Goal: Task Accomplishment & Management: Complete application form

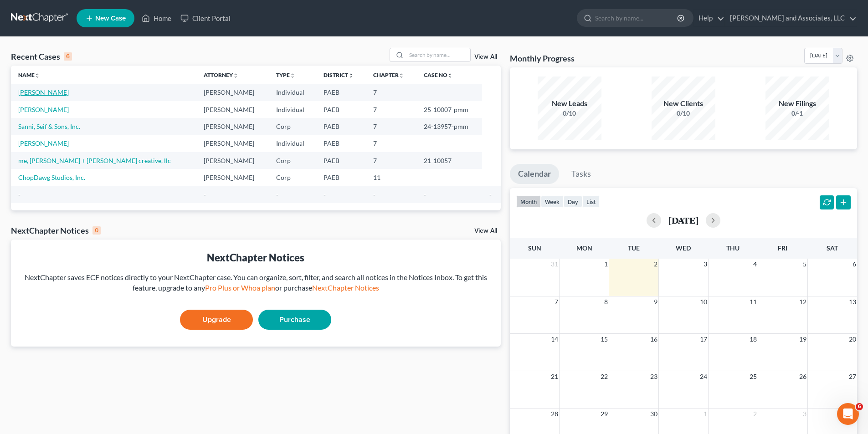
click at [53, 92] on link "[PERSON_NAME]" at bounding box center [43, 92] width 51 height 8
select select "10"
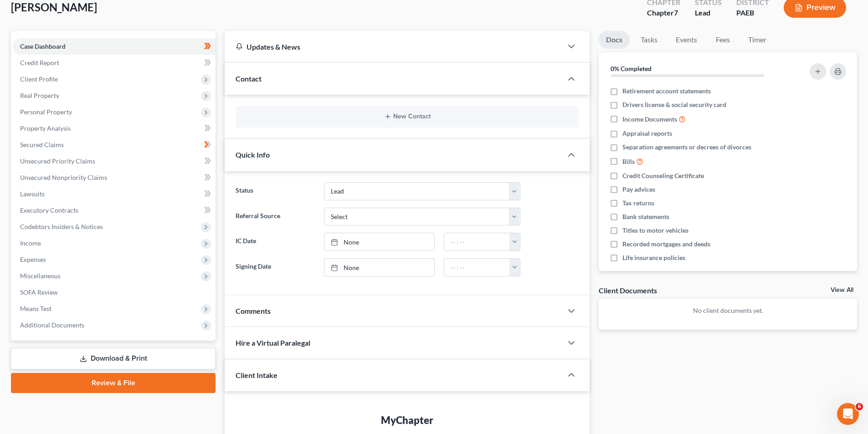
scroll to position [21, 0]
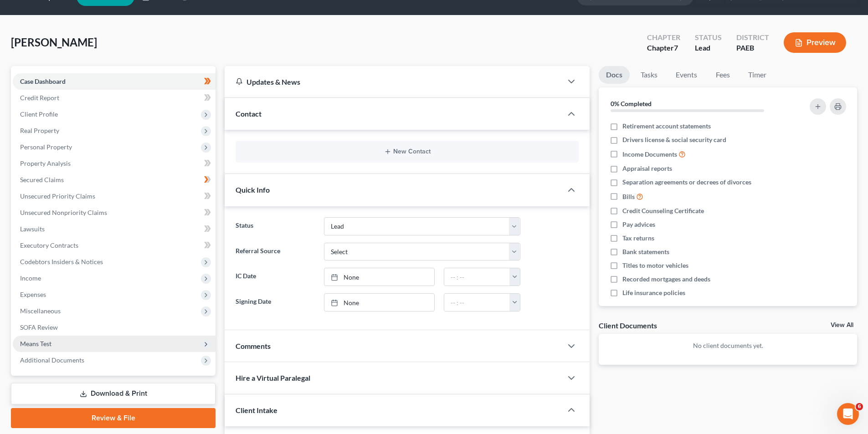
click at [113, 393] on link "Download & Print" at bounding box center [113, 393] width 205 height 21
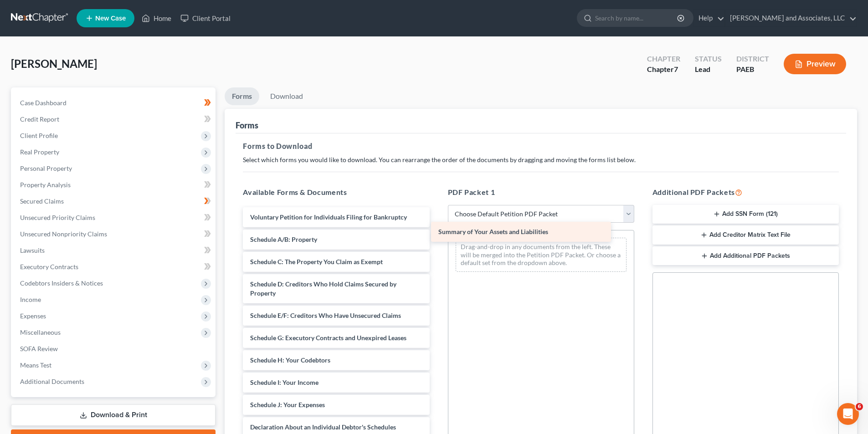
drag, startPoint x: 325, startPoint y: 236, endPoint x: 514, endPoint y: 228, distance: 189.3
click at [437, 228] on div "Summary of Your Assets and Liabilities Voluntary Petition for Individuals Filin…" at bounding box center [336, 425] width 201 height 436
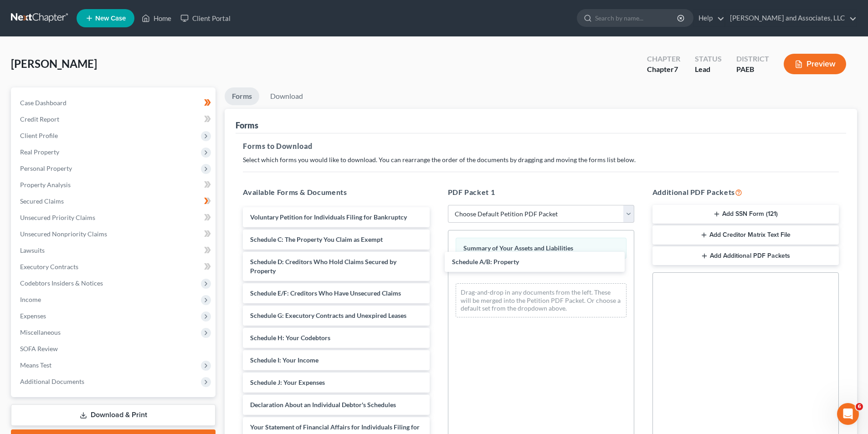
drag, startPoint x: 308, startPoint y: 243, endPoint x: 448, endPoint y: 255, distance: 140.4
click at [437, 265] on div "Schedule A/B: Property Voluntary Petition for Individuals Filing for Bankruptcy…" at bounding box center [336, 414] width 201 height 414
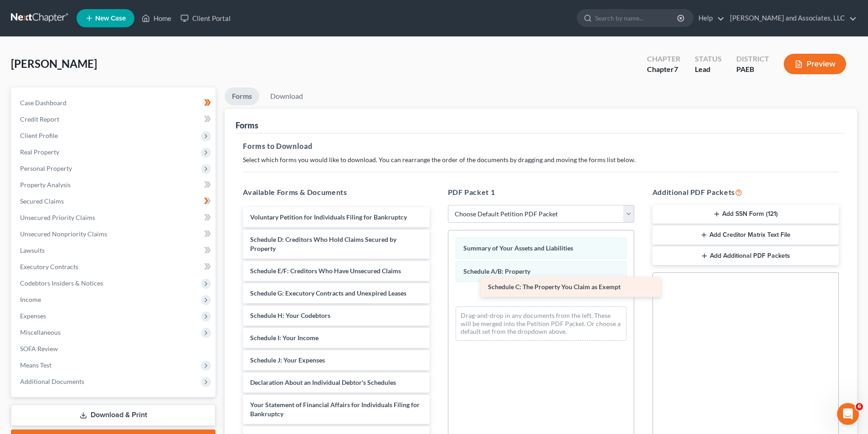
drag, startPoint x: 280, startPoint y: 242, endPoint x: 518, endPoint y: 289, distance: 242.6
click at [437, 289] on div "Schedule C: The Property You Claim as Exempt Voluntary Petition for Individuals…" at bounding box center [336, 403] width 201 height 392
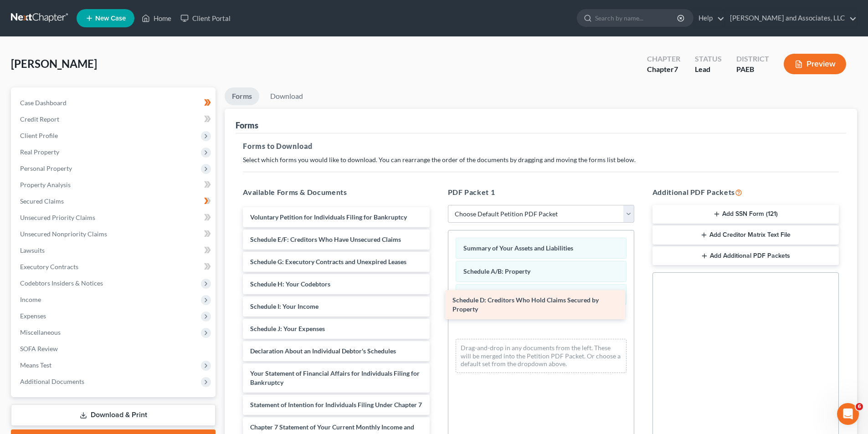
drag, startPoint x: 285, startPoint y: 247, endPoint x: 488, endPoint y: 308, distance: 211.3
click at [437, 308] on div "Schedule D: Creditors Who Hold Claims Secured by Property Voluntary Petition fo…" at bounding box center [336, 387] width 201 height 360
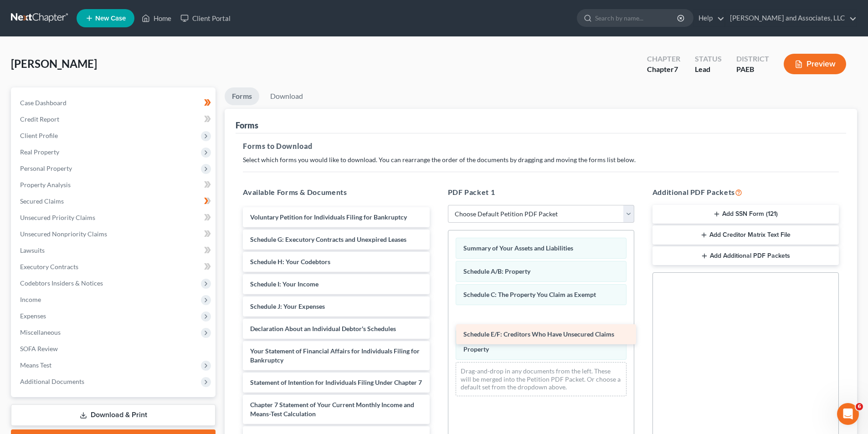
drag, startPoint x: 296, startPoint y: 240, endPoint x: 510, endPoint y: 333, distance: 232.5
click at [437, 335] on div "Schedule E/F: Creditors Who Have Unsecured Claims Voluntary Petition for Indivi…" at bounding box center [336, 376] width 201 height 338
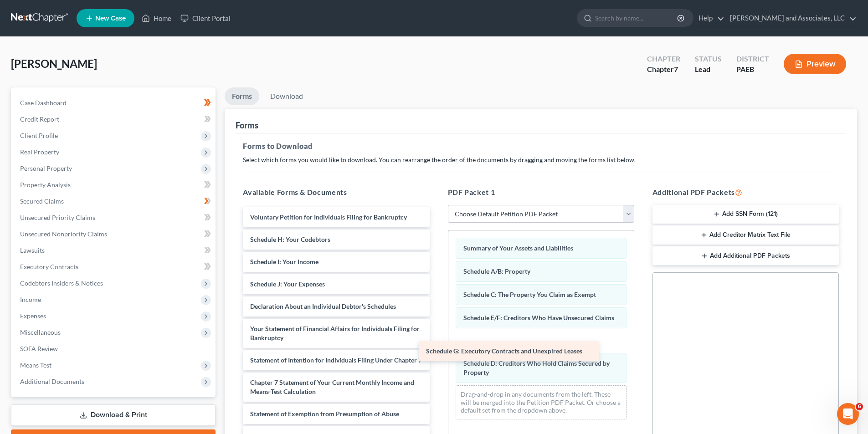
drag, startPoint x: 305, startPoint y: 247, endPoint x: 486, endPoint y: 352, distance: 208.7
click at [437, 352] on div "Schedule G: Executory Contracts and Unexpired Leases Voluntary Petition for Ind…" at bounding box center [336, 364] width 201 height 315
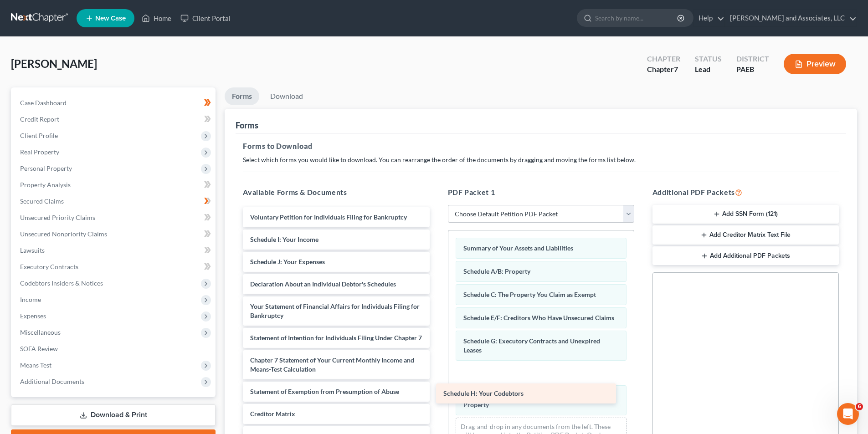
drag, startPoint x: 305, startPoint y: 238, endPoint x: 499, endPoint y: 391, distance: 246.0
click at [437, 391] on div "Schedule H: Your Codebtors Voluntary Petition for Individuals Filing for Bankru…" at bounding box center [336, 353] width 201 height 293
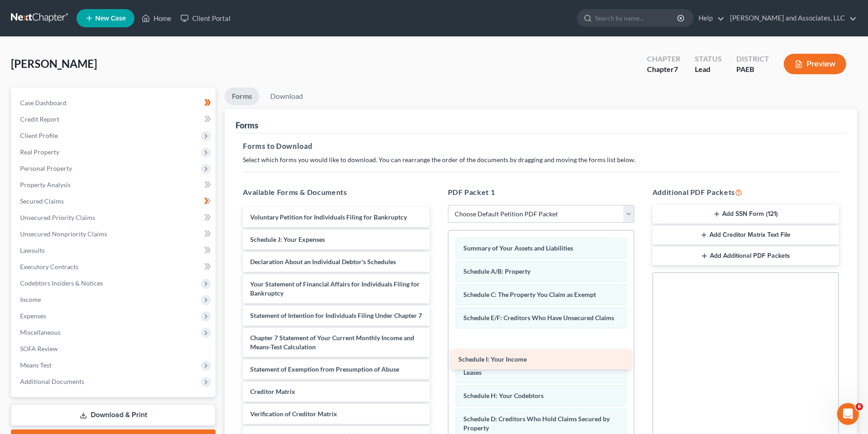
drag, startPoint x: 300, startPoint y: 240, endPoint x: 508, endPoint y: 358, distance: 239.4
click at [437, 358] on div "Schedule I: Your Income Voluntary Petition for Individuals Filing for Bankruptc…" at bounding box center [336, 342] width 201 height 271
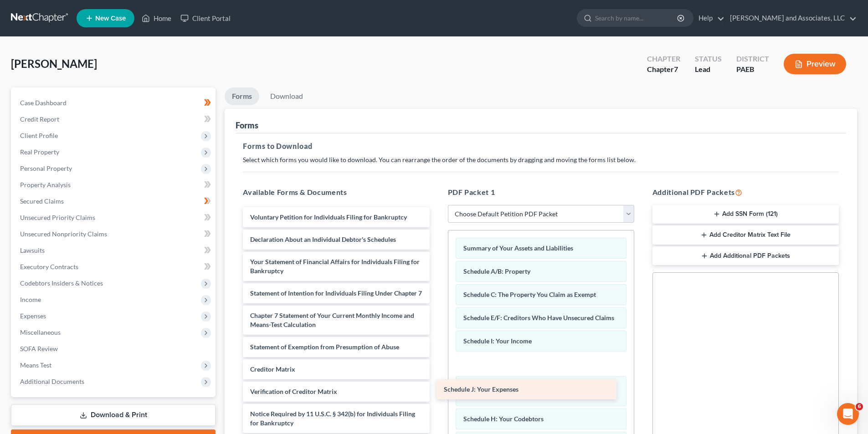
drag, startPoint x: 306, startPoint y: 236, endPoint x: 502, endPoint y: 386, distance: 246.5
click at [437, 386] on div "Schedule J: Your Expenses Voluntary Petition for Individuals Filing for Bankrup…" at bounding box center [336, 331] width 201 height 248
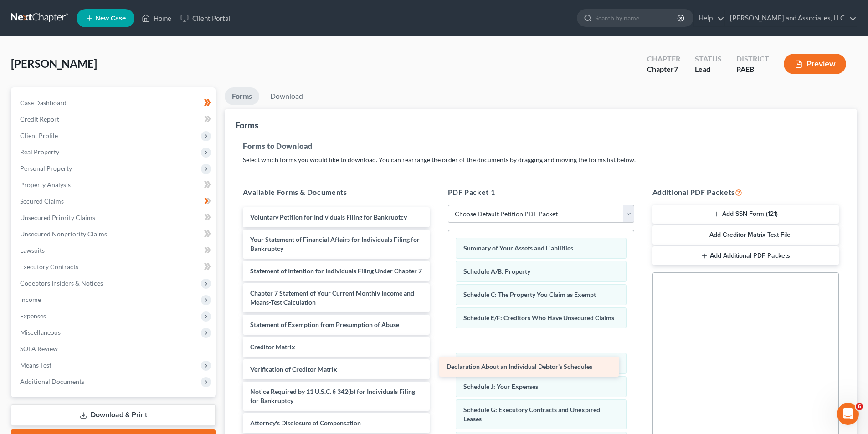
drag, startPoint x: 291, startPoint y: 239, endPoint x: 499, endPoint y: 371, distance: 246.1
click at [437, 371] on div "Declaration About an Individual Debtor's Schedules Voluntary Petition for Indiv…" at bounding box center [336, 320] width 201 height 226
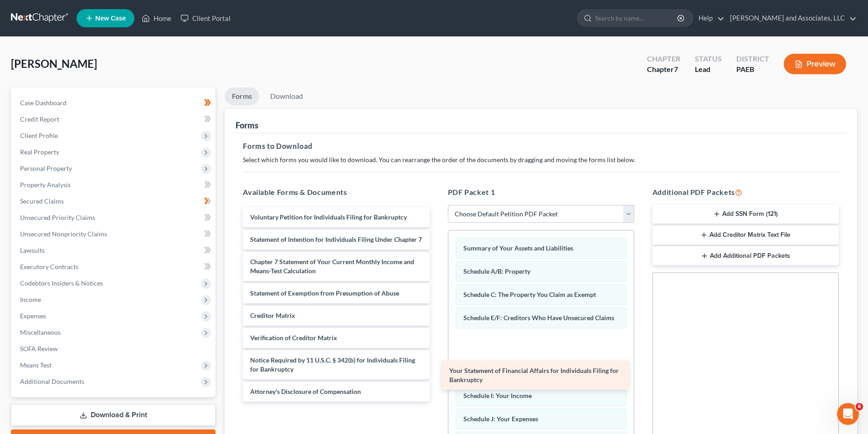
drag, startPoint x: 338, startPoint y: 280, endPoint x: 511, endPoint y: 377, distance: 198.6
click at [437, 377] on div "Your Statement of Financial Affairs for Individuals Filing for Bankruptcy Volun…" at bounding box center [336, 304] width 201 height 195
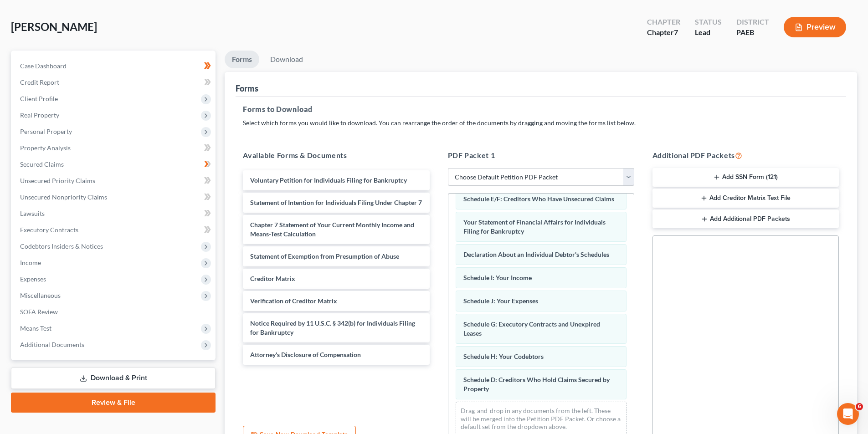
scroll to position [63, 0]
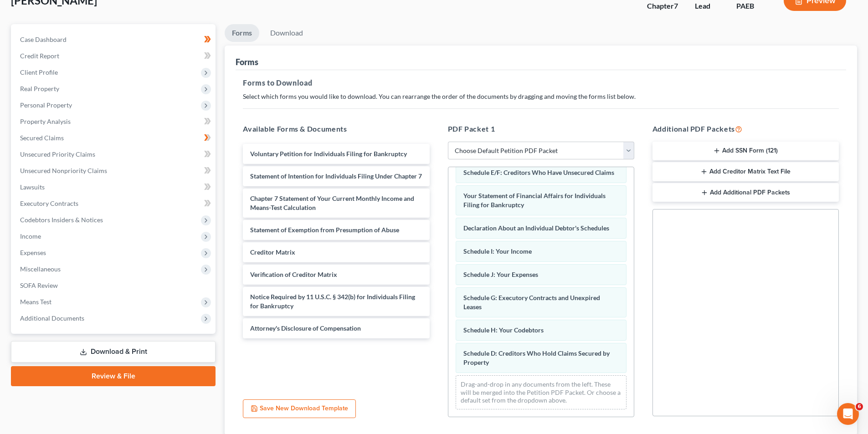
click at [118, 356] on link "Download & Print" at bounding box center [113, 351] width 205 height 21
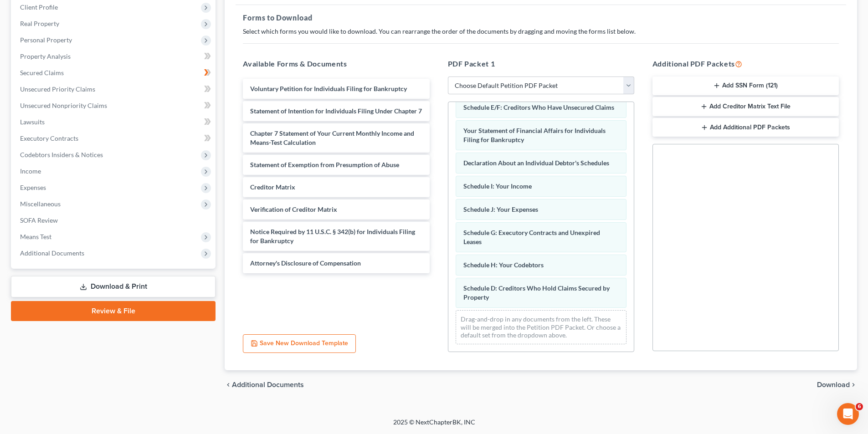
scroll to position [84, 0]
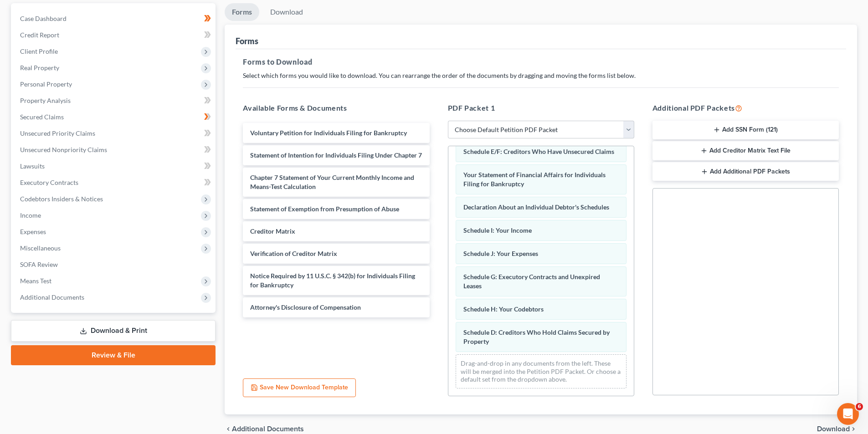
click at [81, 331] on icon at bounding box center [83, 331] width 7 height 7
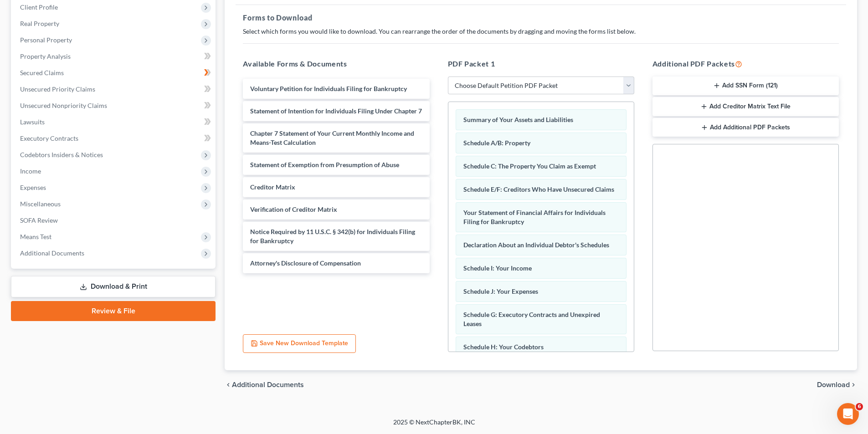
scroll to position [91, 0]
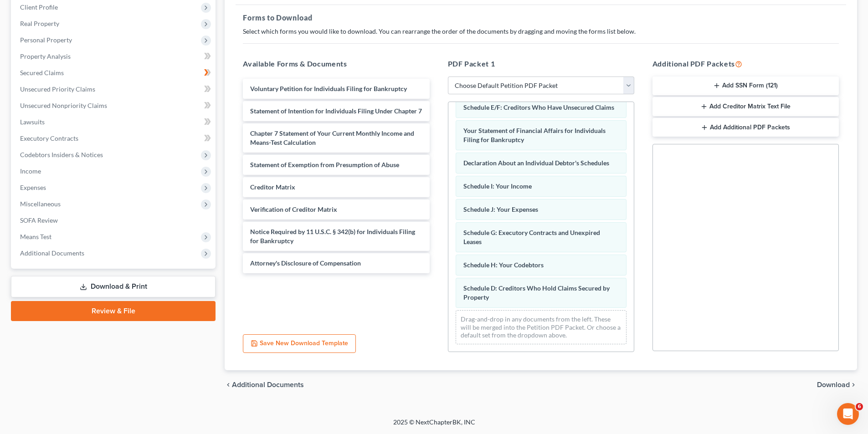
click at [118, 311] on link "Review & File" at bounding box center [113, 311] width 205 height 20
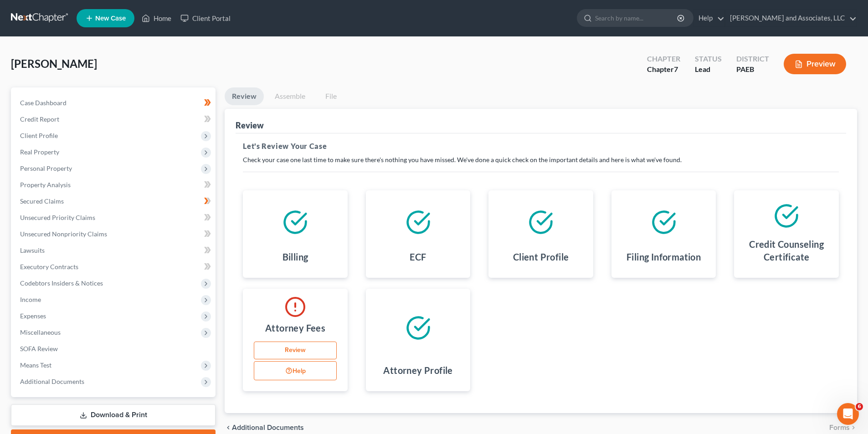
click at [115, 411] on link "Download & Print" at bounding box center [113, 415] width 205 height 21
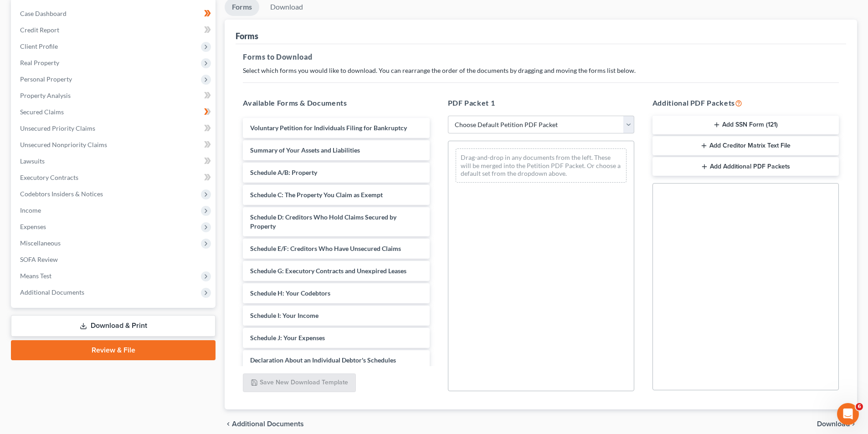
scroll to position [107, 0]
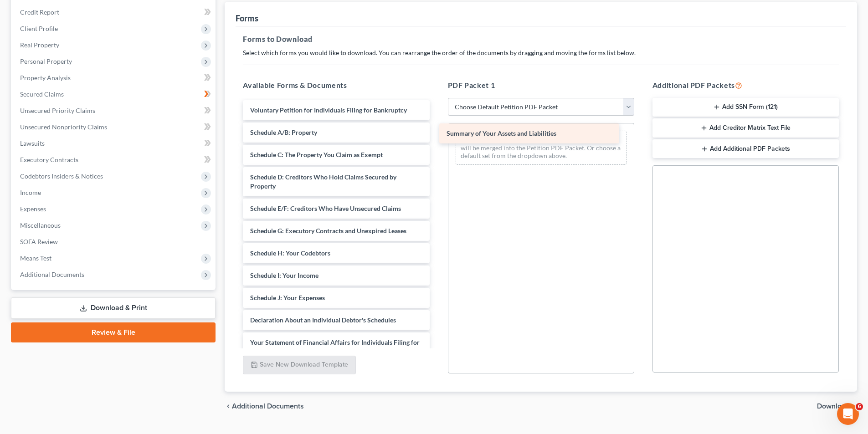
drag, startPoint x: 355, startPoint y: 149, endPoint x: 512, endPoint y: 137, distance: 157.7
click at [437, 137] on div "Summary of Your Assets and Liabilities Voluntary Petition for Individuals Filin…" at bounding box center [336, 318] width 201 height 436
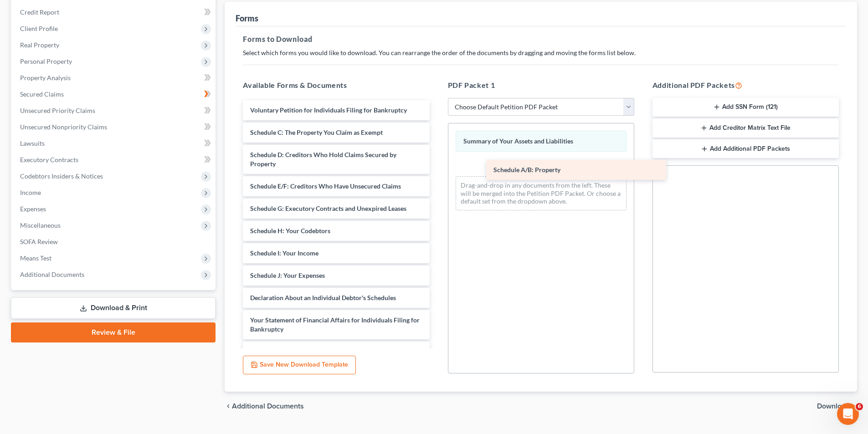
drag, startPoint x: 269, startPoint y: 134, endPoint x: 512, endPoint y: 172, distance: 246.2
click at [437, 172] on div "Schedule A/B: Property Voluntary Petition for Individuals Filing for Bankruptcy…" at bounding box center [336, 307] width 201 height 414
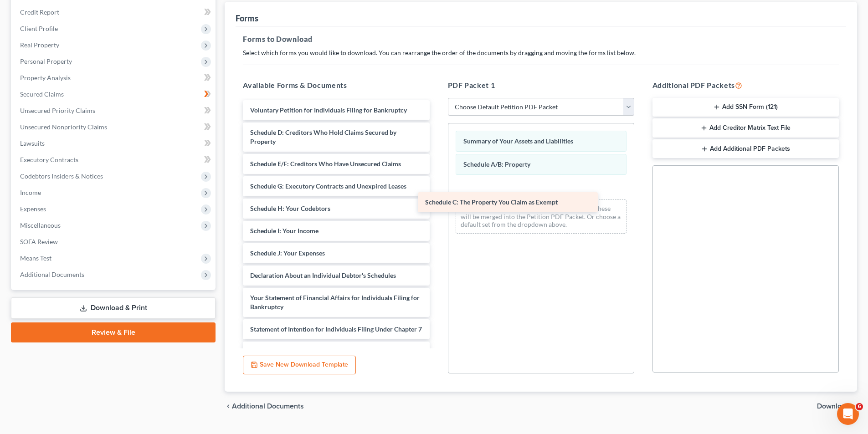
drag, startPoint x: 297, startPoint y: 127, endPoint x: 514, endPoint y: 196, distance: 227.9
click at [437, 196] on div "Schedule C: The Property You Claim as Exempt Voluntary Petition for Individuals…" at bounding box center [336, 296] width 201 height 392
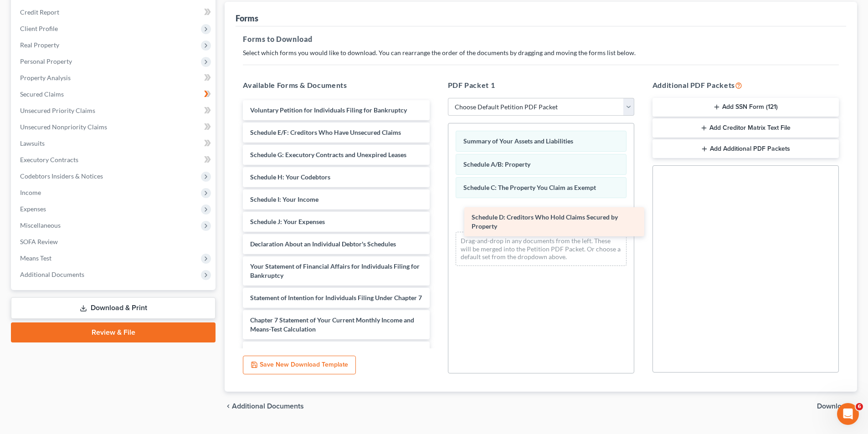
drag, startPoint x: 296, startPoint y: 136, endPoint x: 524, endPoint y: 220, distance: 243.4
click at [437, 221] on div "Schedule D: Creditors Who Hold Claims Secured by Property Voluntary Petition fo…" at bounding box center [336, 280] width 201 height 360
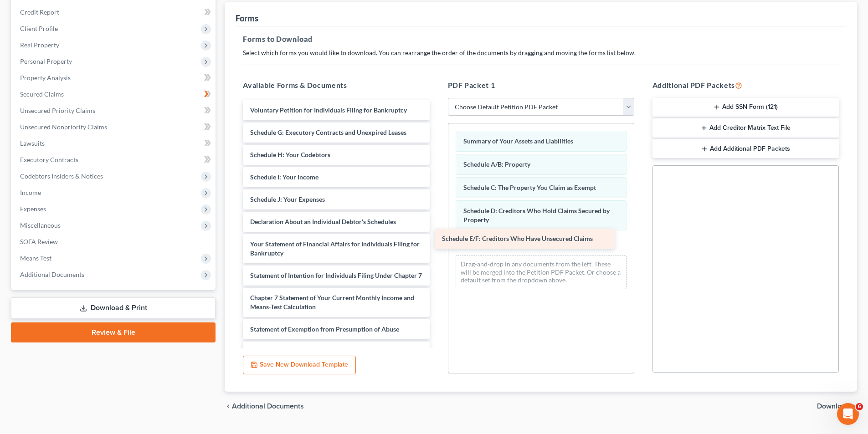
drag, startPoint x: 303, startPoint y: 134, endPoint x: 498, endPoint y: 240, distance: 221.5
click at [437, 240] on div "Schedule E/F: Creditors Who Have Unsecured Claims Voluntary Petition for Indivi…" at bounding box center [336, 269] width 201 height 338
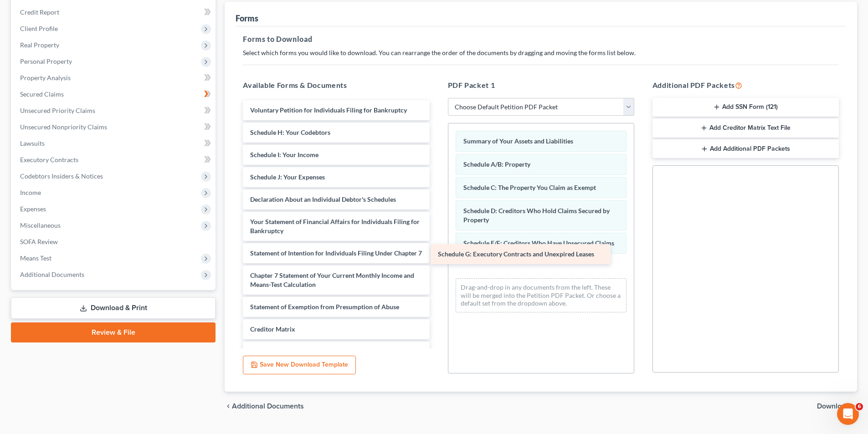
drag, startPoint x: 295, startPoint y: 133, endPoint x: 483, endPoint y: 254, distance: 223.8
click at [437, 254] on div "Schedule G: Executory Contracts and Unexpired Leases Voluntary Petition for Ind…" at bounding box center [336, 257] width 201 height 315
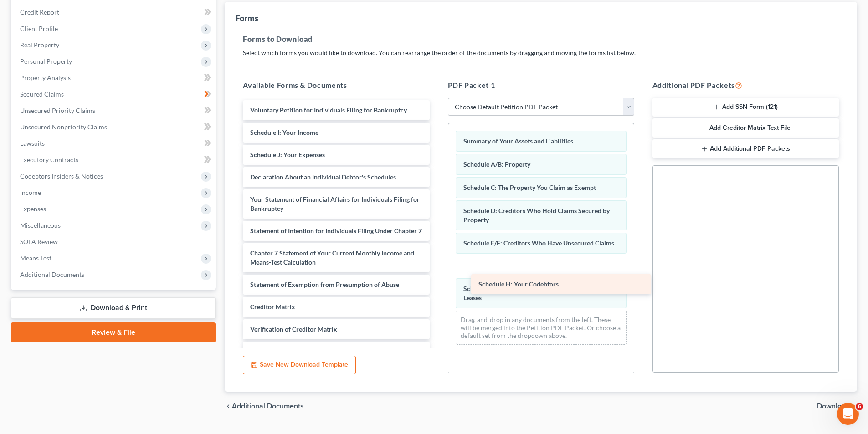
drag, startPoint x: 331, startPoint y: 168, endPoint x: 538, endPoint y: 284, distance: 236.7
click at [437, 284] on div "Schedule H: Your Codebtors Voluntary Petition for Individuals Filing for Bankru…" at bounding box center [336, 246] width 201 height 293
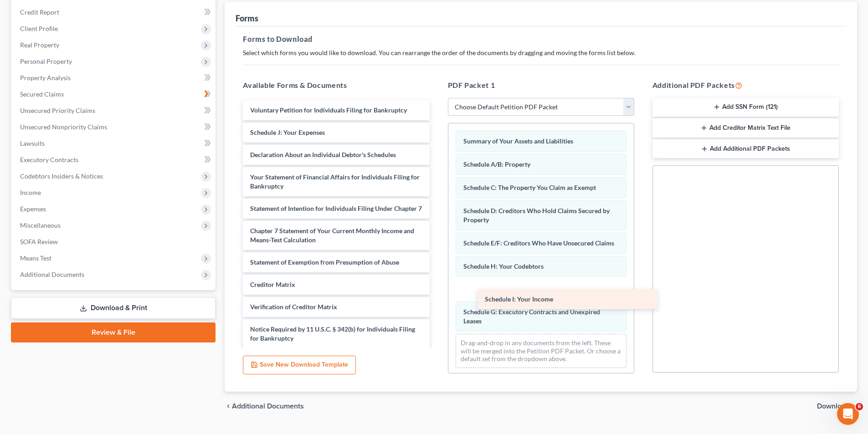
drag, startPoint x: 307, startPoint y: 133, endPoint x: 541, endPoint y: 299, distance: 288.0
click at [437, 299] on div "Schedule I: Your Income Voluntary Petition for Individuals Filing for Bankruptc…" at bounding box center [336, 235] width 201 height 271
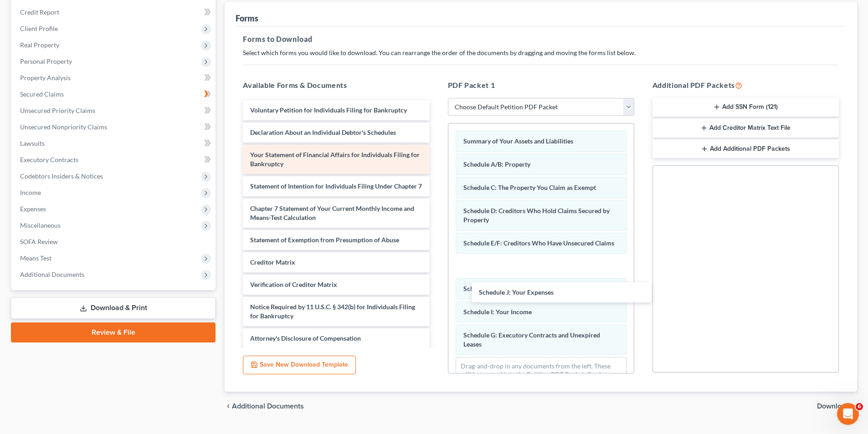
drag, startPoint x: 284, startPoint y: 131, endPoint x: 371, endPoint y: 162, distance: 92.8
click at [437, 291] on div "Schedule J: Your Expenses Voluntary Petition for Individuals Filing for Bankrup…" at bounding box center [336, 224] width 201 height 248
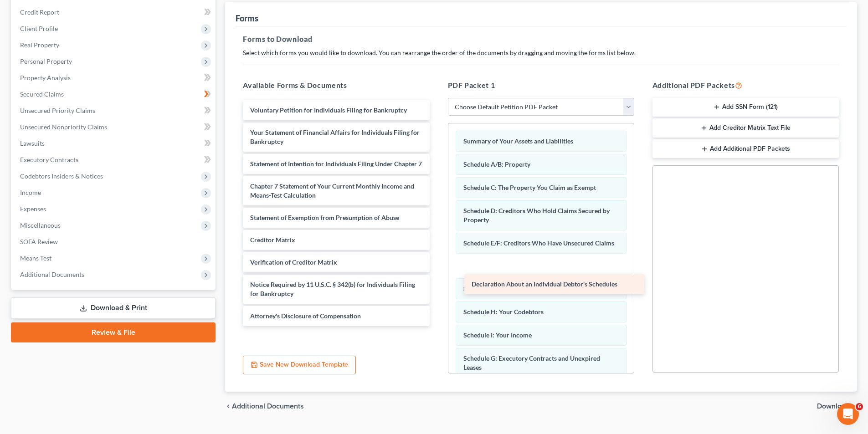
drag, startPoint x: 288, startPoint y: 140, endPoint x: 505, endPoint y: 280, distance: 258.6
click at [437, 280] on div "Declaration About an Individual Debtor's Schedules Voluntary Petition for Indiv…" at bounding box center [336, 213] width 201 height 226
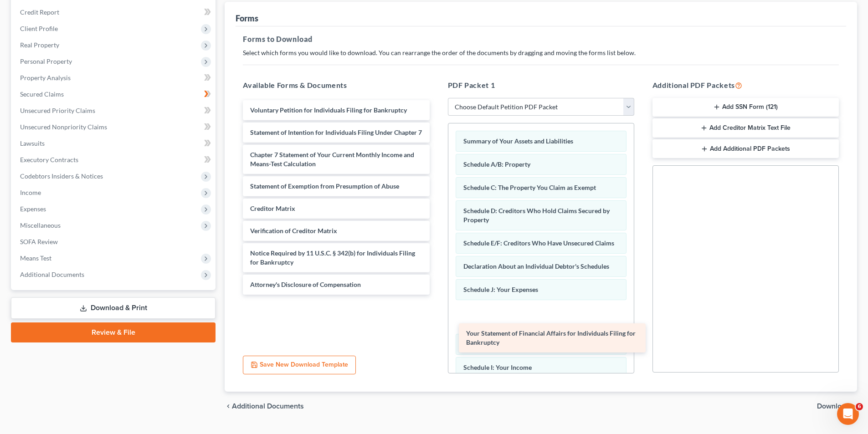
drag, startPoint x: 299, startPoint y: 137, endPoint x: 515, endPoint y: 335, distance: 293.6
click at [437, 295] on div "Your Statement of Financial Affairs for Individuals Filing for Bankruptcy Volun…" at bounding box center [336, 197] width 201 height 195
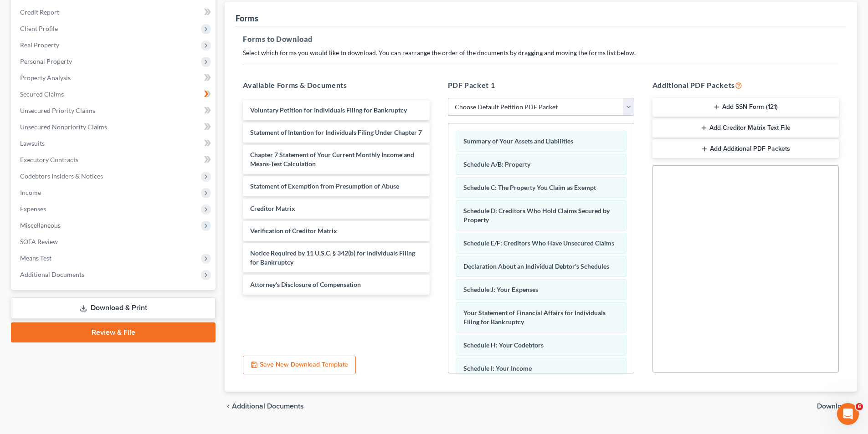
click at [113, 310] on link "Download & Print" at bounding box center [113, 308] width 205 height 21
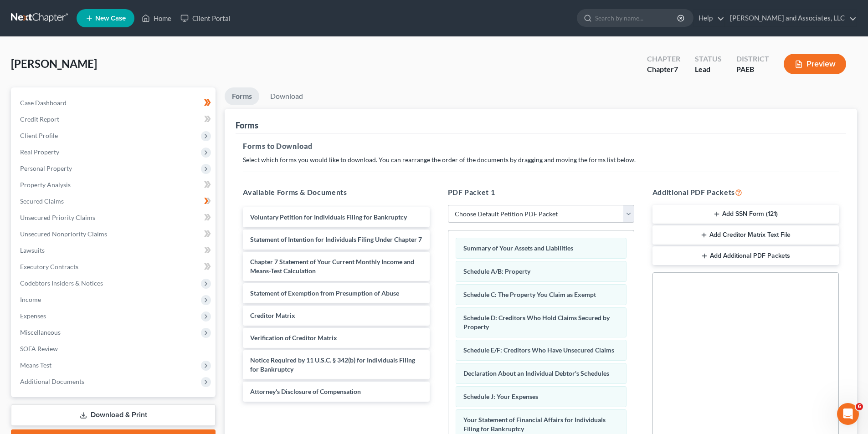
click at [818, 62] on button "Preview" at bounding box center [815, 64] width 62 height 21
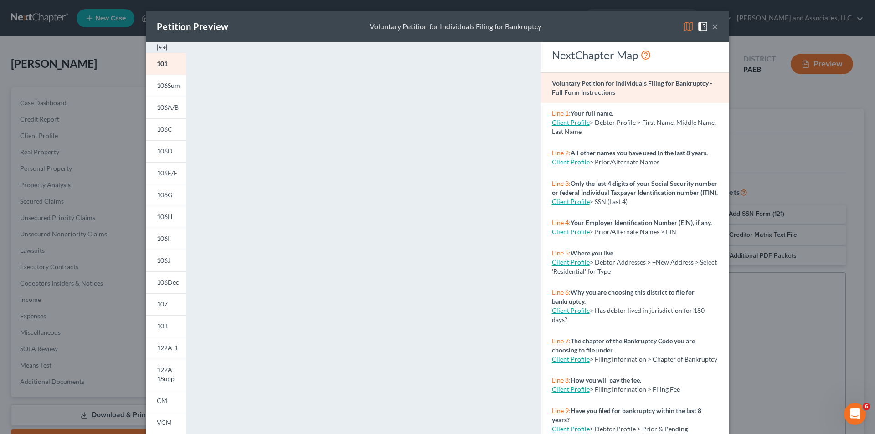
click at [712, 26] on button "×" at bounding box center [715, 26] width 6 height 11
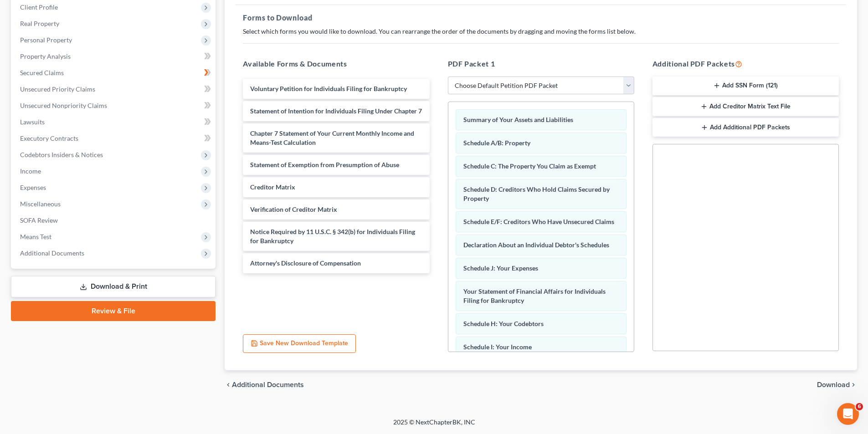
scroll to position [103, 0]
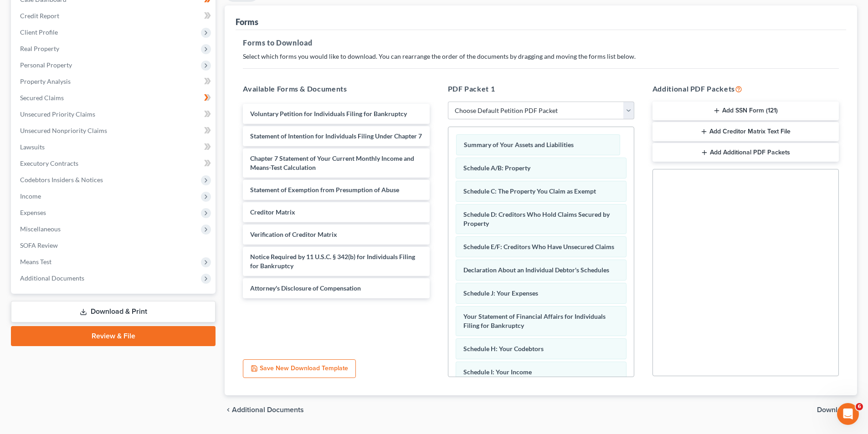
drag, startPoint x: 526, startPoint y: 144, endPoint x: 490, endPoint y: 148, distance: 36.1
click at [490, 148] on div "Summary of Your Assets and Liabilities Summary of Your Assets and Liabilities S…" at bounding box center [541, 293] width 186 height 332
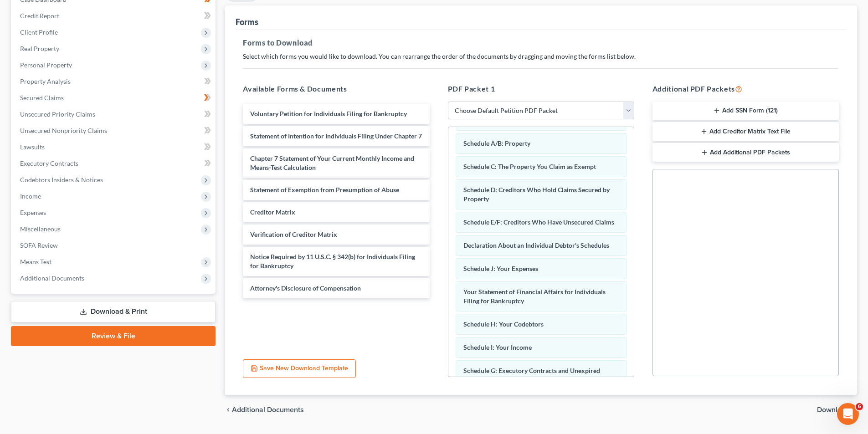
click at [828, 408] on span "Download" at bounding box center [833, 410] width 33 height 7
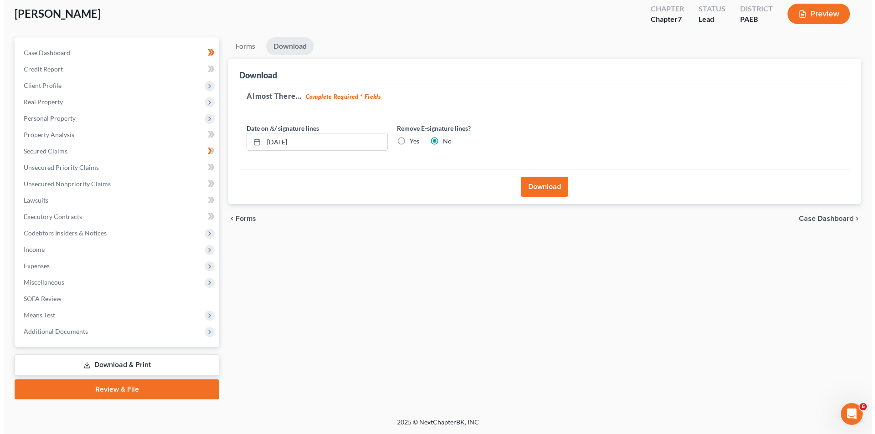
scroll to position [50, 0]
click at [544, 185] on button "Download" at bounding box center [540, 187] width 47 height 20
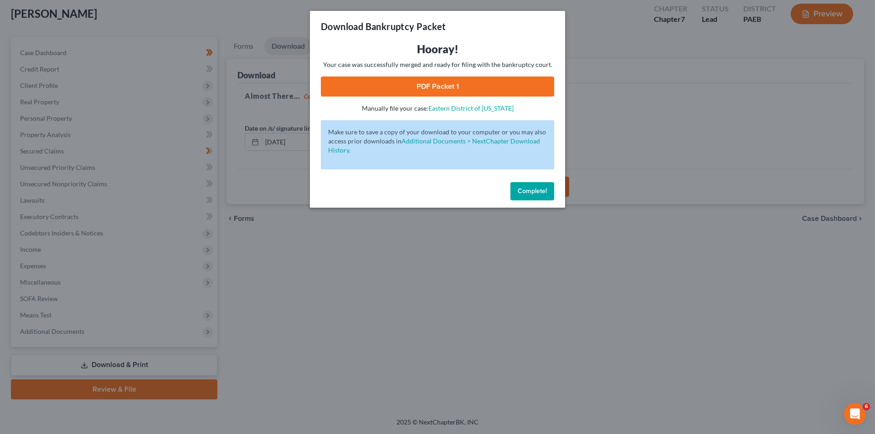
click at [445, 84] on link "PDF Packet 1" at bounding box center [437, 87] width 233 height 20
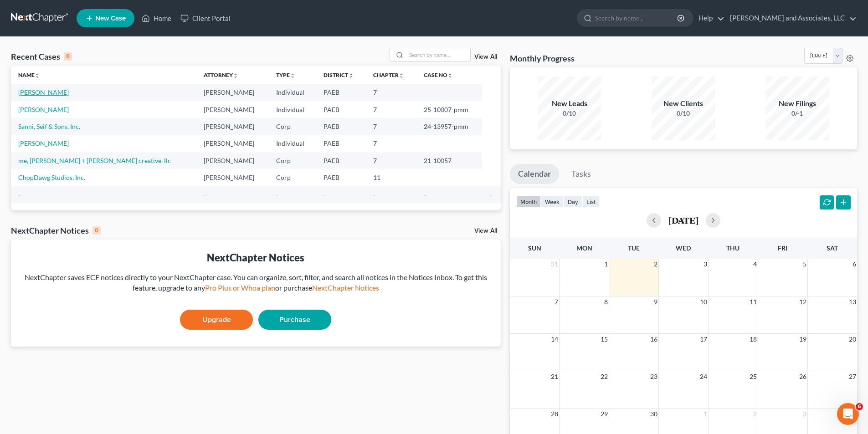
click at [51, 91] on link "[PERSON_NAME]" at bounding box center [43, 92] width 51 height 8
select select "10"
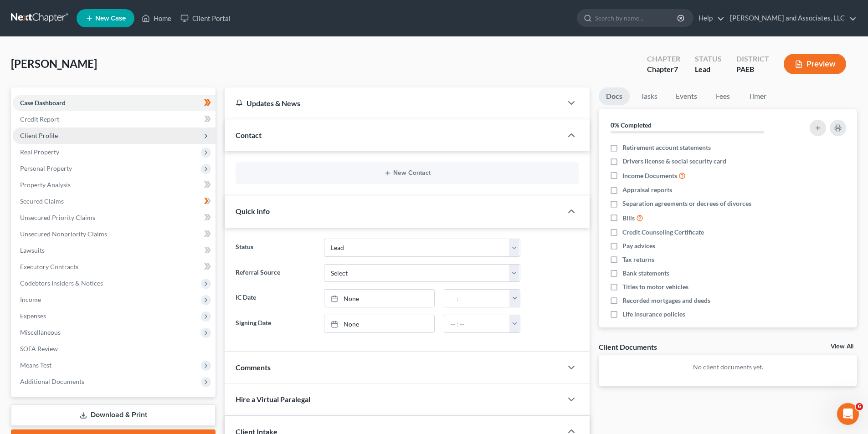
click at [63, 135] on span "Client Profile" at bounding box center [114, 136] width 203 height 16
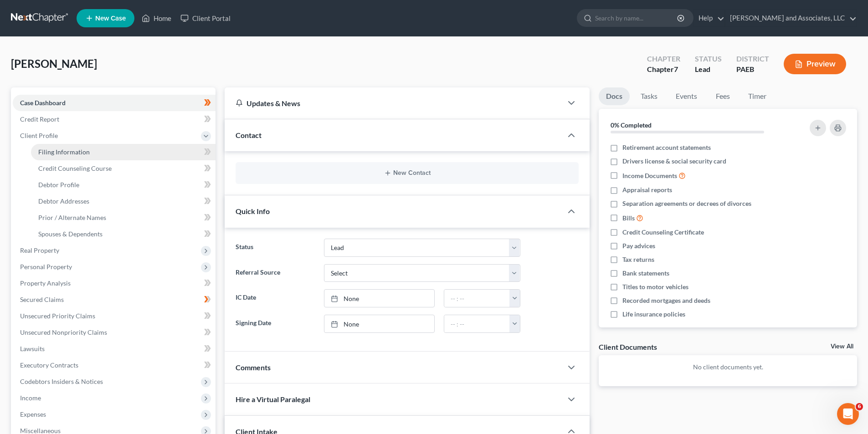
click at [87, 154] on span "Filing Information" at bounding box center [64, 152] width 52 height 8
select select "0"
select select "3"
select select "0"
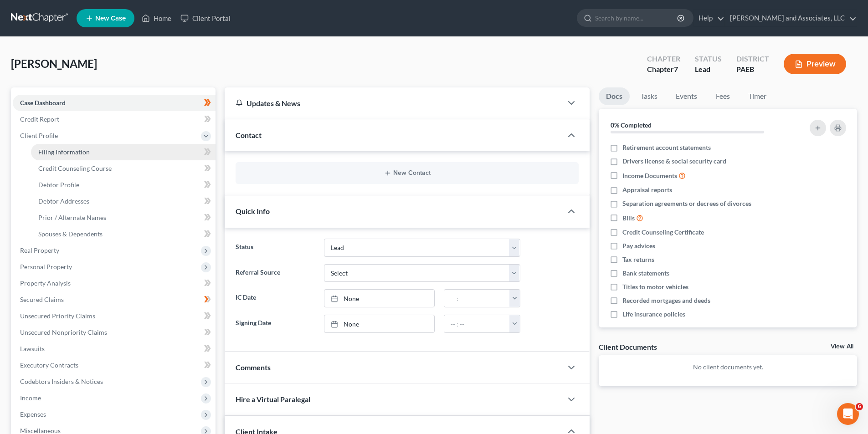
select select "67"
select select "0"
select select "39"
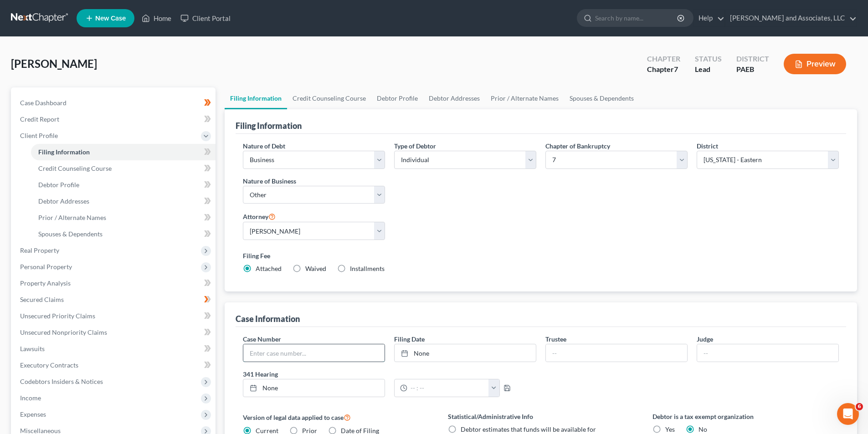
click at [291, 356] on input "text" at bounding box center [313, 353] width 141 height 17
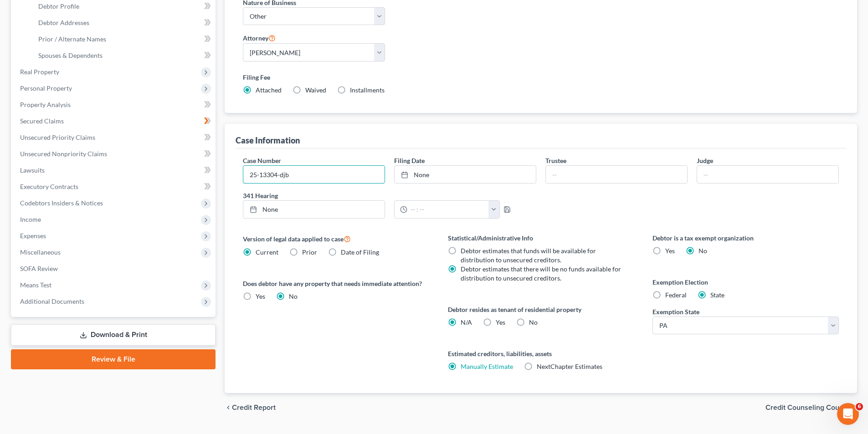
scroll to position [176, 0]
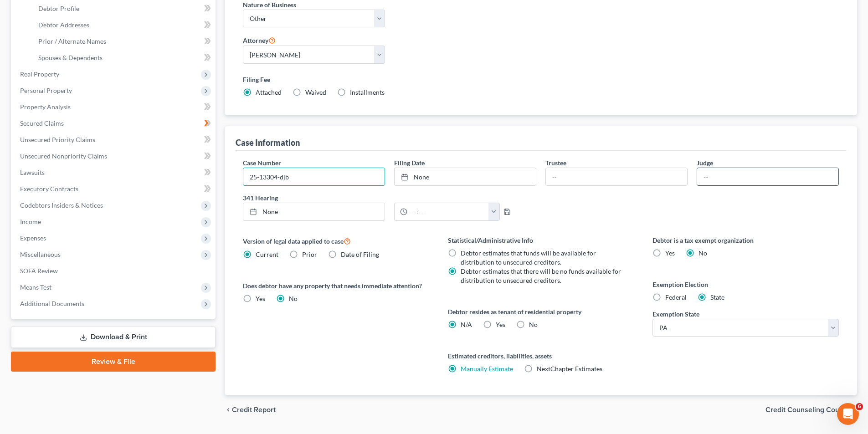
type input "25-13304-djb"
click at [706, 180] on input "text" at bounding box center [767, 176] width 141 height 17
type input "Derek Baker"
click at [562, 179] on input "text" at bounding box center [616, 176] width 141 height 17
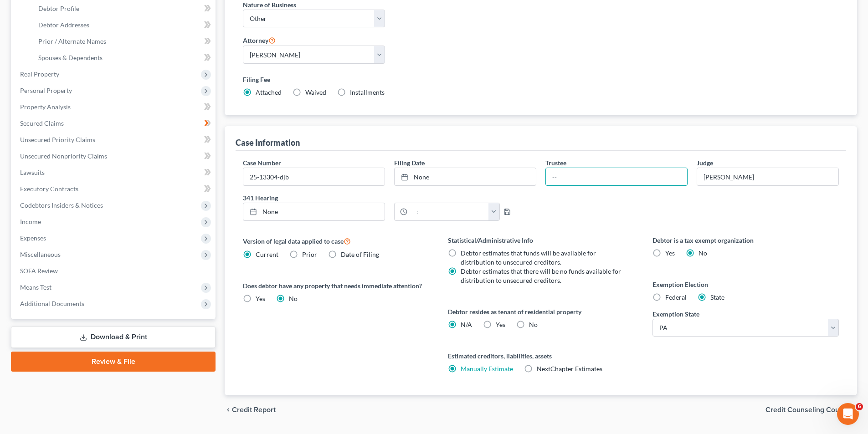
type input "Lynn Feldman"
click at [406, 176] on icon at bounding box center [404, 177] width 7 height 7
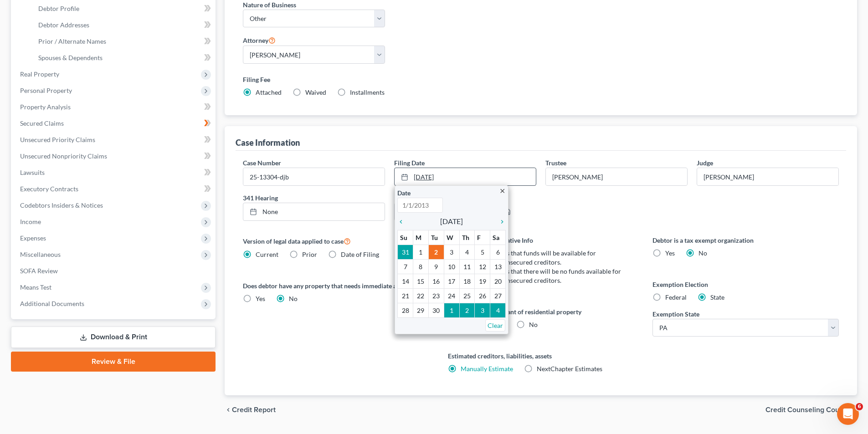
type input "9/2/2025"
click at [402, 223] on icon "chevron_left" at bounding box center [403, 221] width 12 height 7
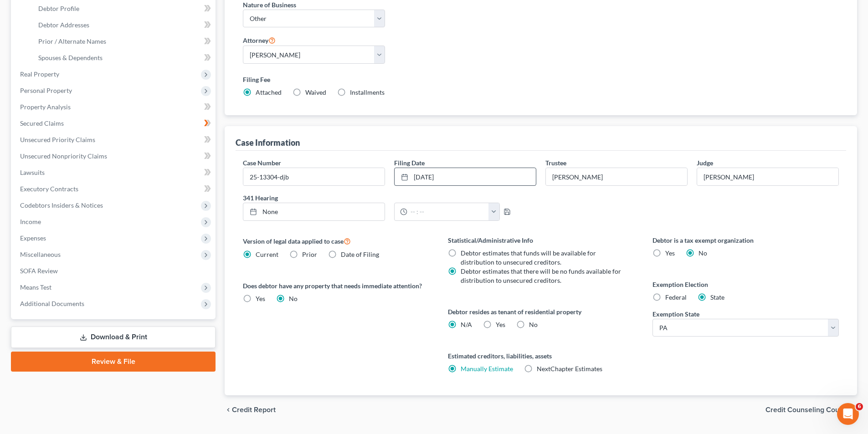
scroll to position [201, 0]
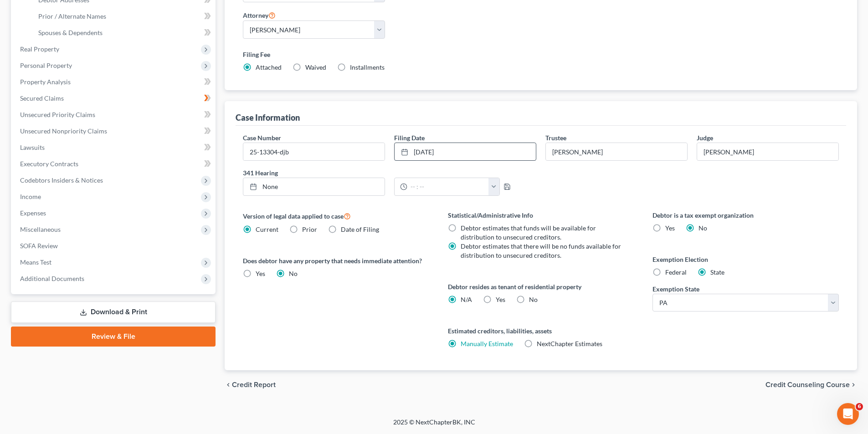
click at [805, 384] on span "Credit Counseling Course" at bounding box center [808, 384] width 84 height 7
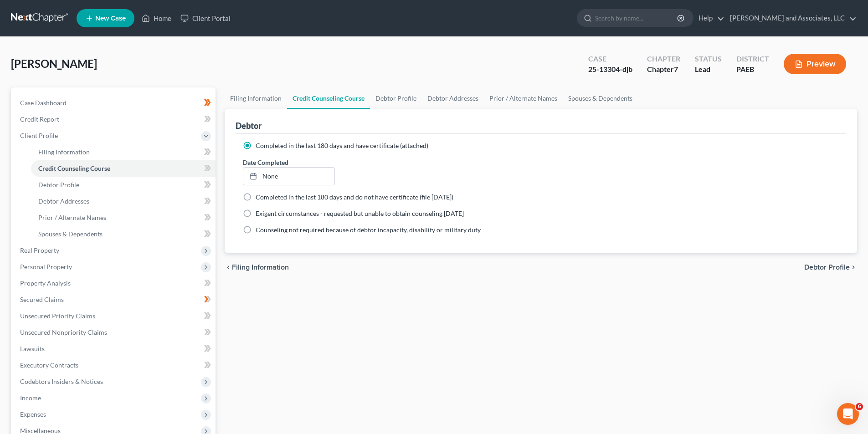
click at [821, 266] on span "Debtor Profile" at bounding box center [827, 267] width 46 height 7
select select "1"
select select "3"
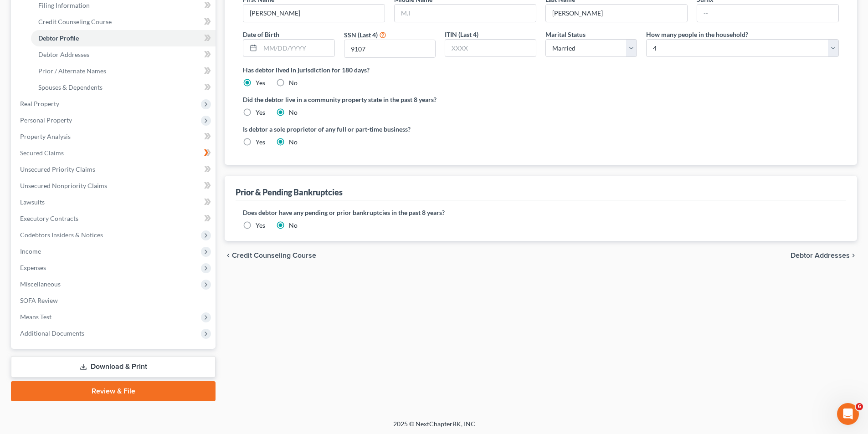
scroll to position [149, 0]
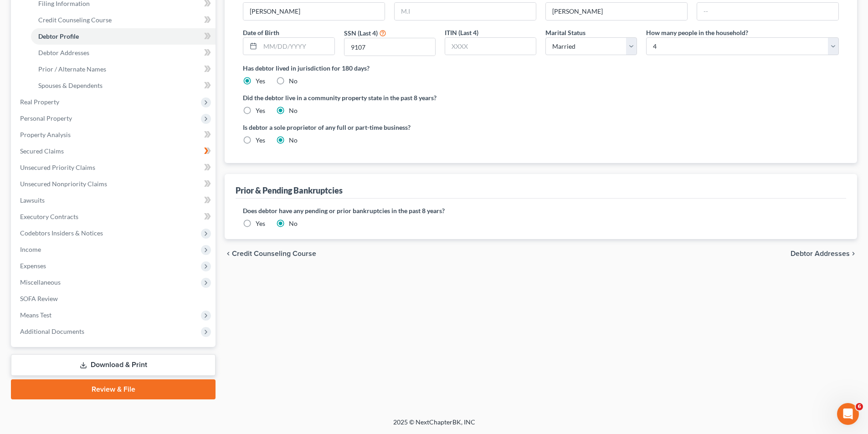
click at [116, 364] on link "Download & Print" at bounding box center [113, 365] width 205 height 21
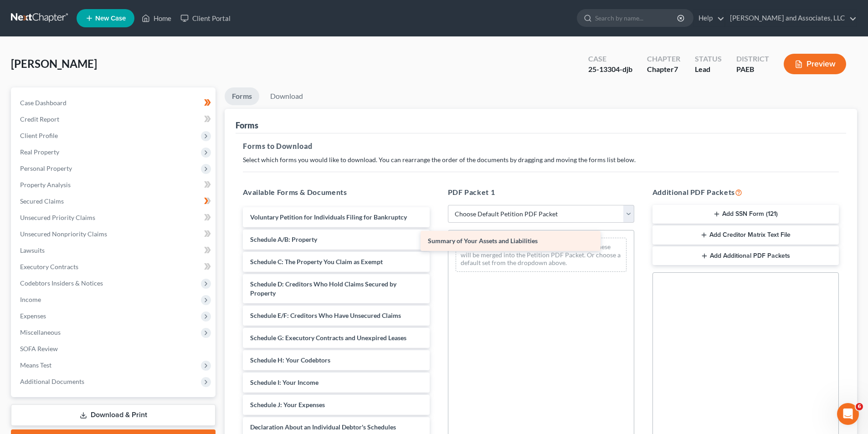
drag, startPoint x: 305, startPoint y: 239, endPoint x: 475, endPoint y: 241, distance: 170.5
click at [437, 240] on div "Summary of Your Assets and Liabilities Voluntary Petition for Individuals Filin…" at bounding box center [336, 425] width 201 height 436
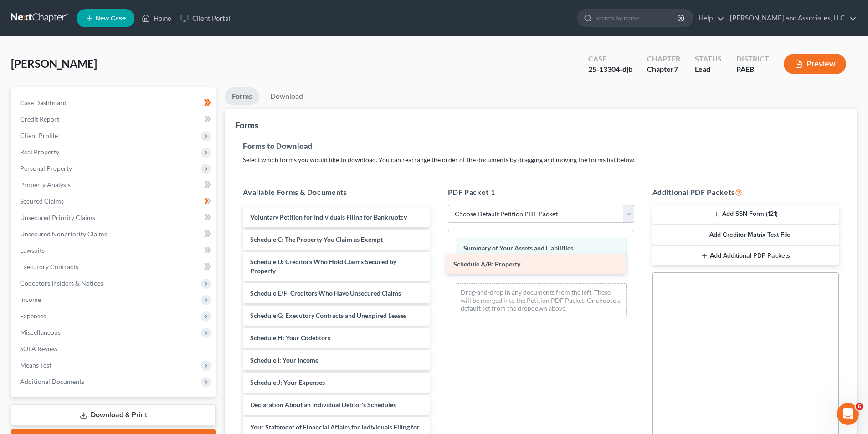
drag, startPoint x: 305, startPoint y: 241, endPoint x: 505, endPoint y: 265, distance: 201.5
click at [437, 266] on div "Schedule A/B: Property Voluntary Petition for Individuals Filing for Bankruptcy…" at bounding box center [336, 414] width 201 height 414
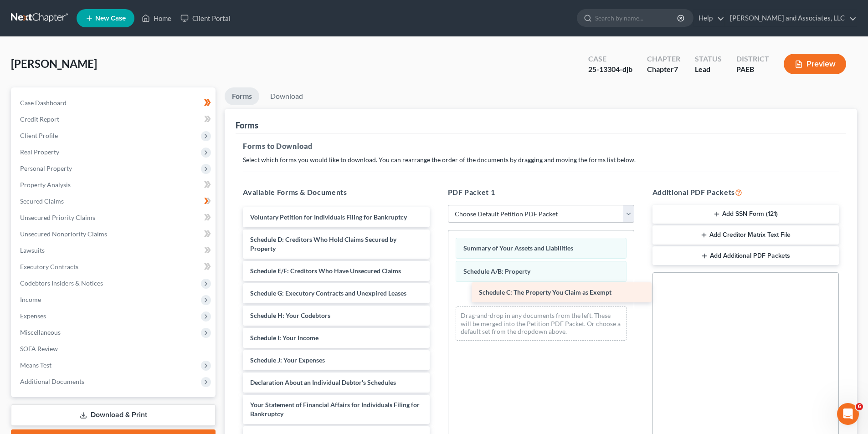
drag, startPoint x: 291, startPoint y: 237, endPoint x: 518, endPoint y: 289, distance: 232.5
click at [437, 290] on div "Schedule C: The Property You Claim as Exempt Voluntary Petition for Individuals…" at bounding box center [336, 403] width 201 height 392
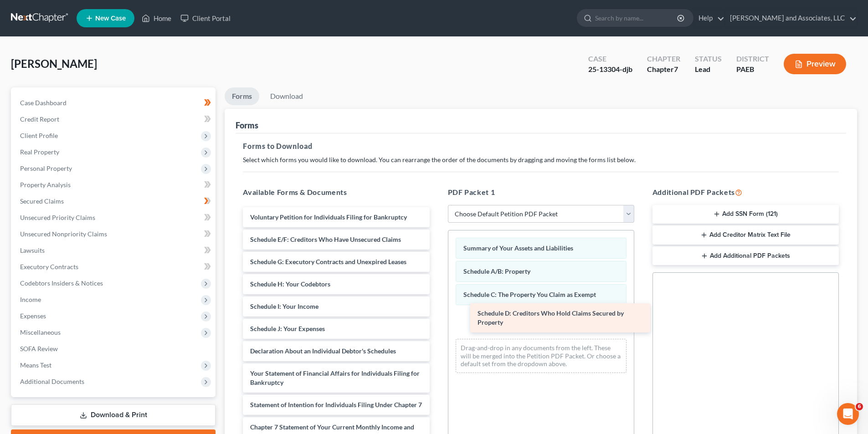
drag, startPoint x: 291, startPoint y: 241, endPoint x: 515, endPoint y: 315, distance: 236.1
click at [437, 315] on div "Schedule D: Creditors Who Hold Claims Secured by Property Voluntary Petition fo…" at bounding box center [336, 387] width 201 height 360
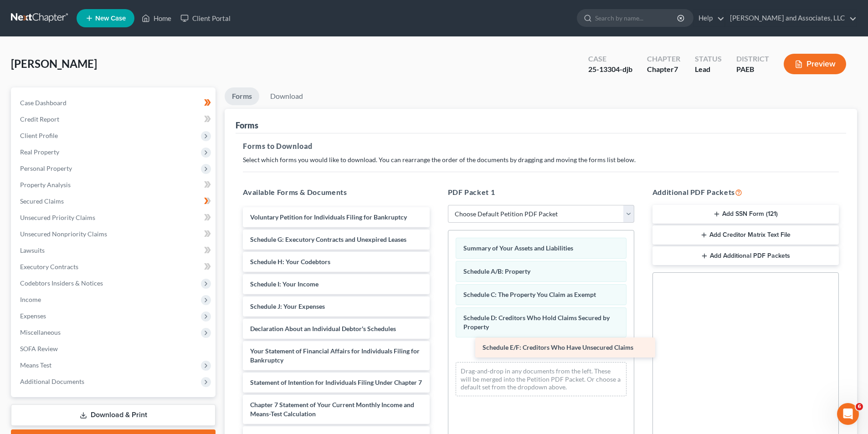
drag, startPoint x: 471, startPoint y: 365, endPoint x: 505, endPoint y: 345, distance: 39.1
click at [437, 345] on div "Schedule E/F: Creditors Who Have Unsecured Claims Voluntary Petition for Indivi…" at bounding box center [336, 376] width 201 height 338
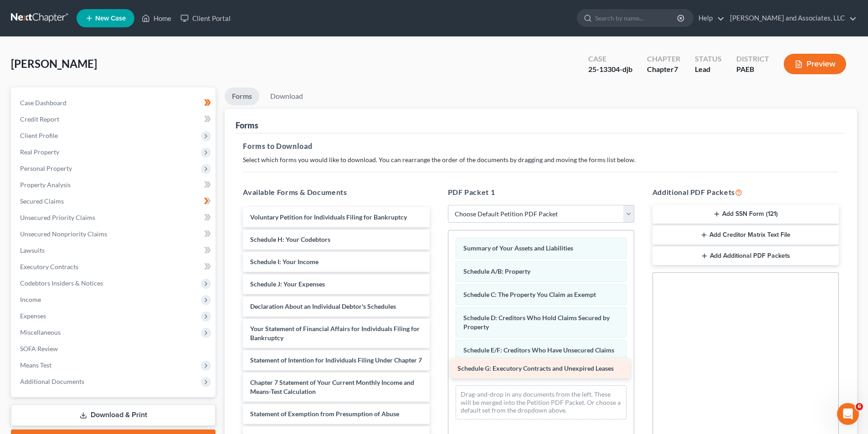
drag, startPoint x: 320, startPoint y: 304, endPoint x: 499, endPoint y: 363, distance: 188.4
click at [437, 363] on div "Schedule G: Executory Contracts and Unexpired Leases Voluntary Petition for Ind…" at bounding box center [336, 364] width 201 height 315
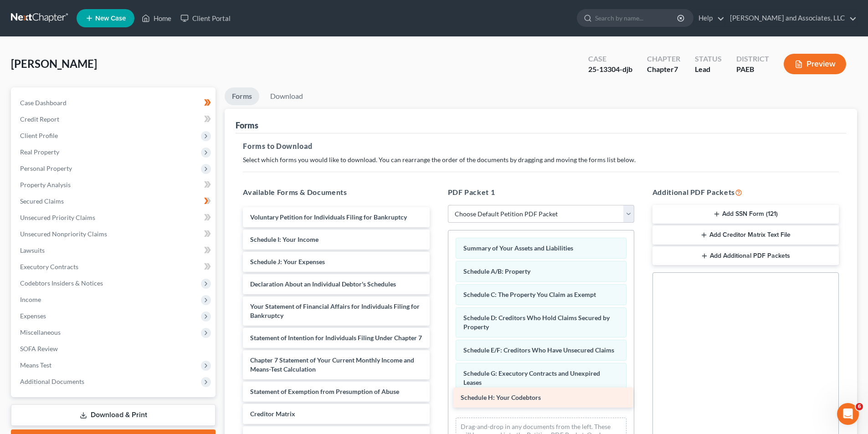
drag, startPoint x: 302, startPoint y: 241, endPoint x: 512, endPoint y: 396, distance: 260.8
click at [437, 398] on div "Schedule H: Your Codebtors Voluntary Petition for Individuals Filing for Bankru…" at bounding box center [336, 353] width 201 height 293
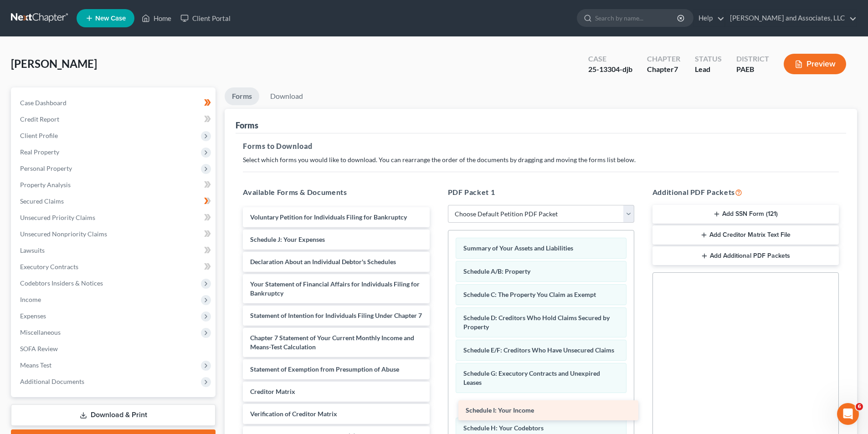
drag, startPoint x: 278, startPoint y: 240, endPoint x: 494, endPoint y: 411, distance: 275.1
click at [437, 411] on div "Schedule I: Your Income Voluntary Petition for Individuals Filing for Bankruptc…" at bounding box center [336, 342] width 201 height 271
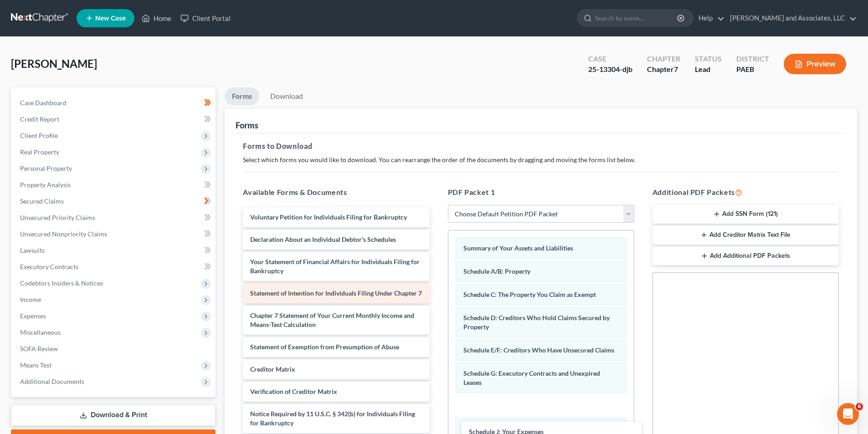
drag, startPoint x: 288, startPoint y: 236, endPoint x: 314, endPoint y: 293, distance: 62.4
click at [437, 429] on div "Schedule J: Your Expenses Voluntary Petition for Individuals Filing for Bankrup…" at bounding box center [336, 331] width 201 height 248
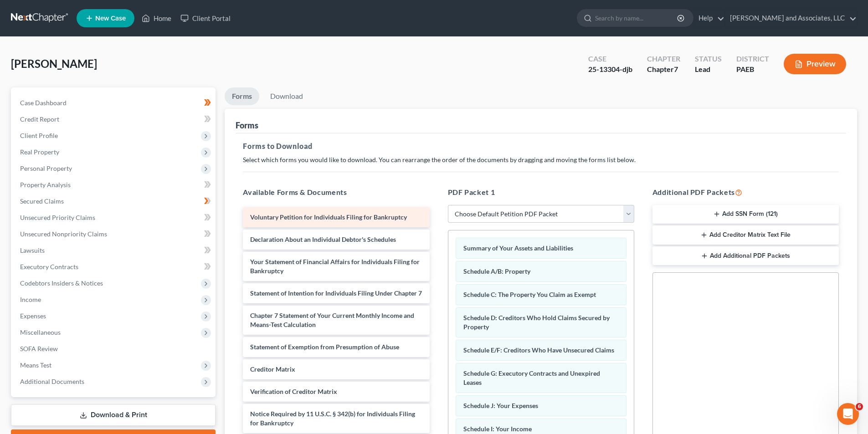
click at [281, 217] on span "Voluntary Petition for Individuals Filing for Bankruptcy" at bounding box center [328, 217] width 157 height 8
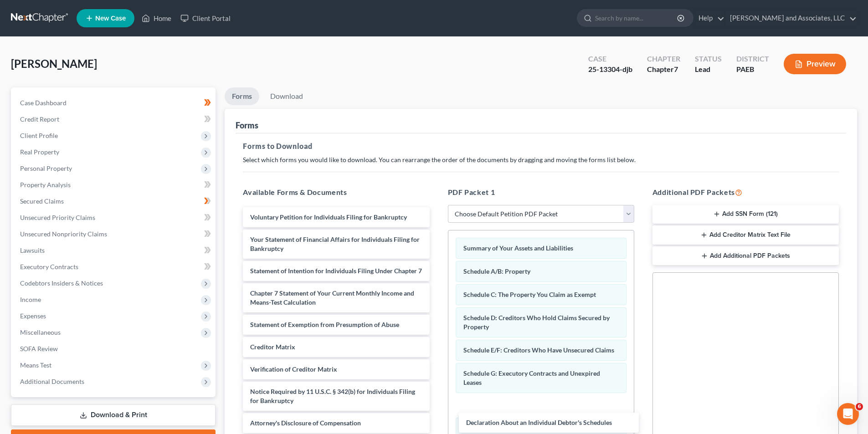
drag, startPoint x: 287, startPoint y: 238, endPoint x: 442, endPoint y: 349, distance: 190.7
click at [437, 422] on div "Declaration About an Individual Debtor's Schedules Voluntary Petition for Indiv…" at bounding box center [336, 320] width 201 height 226
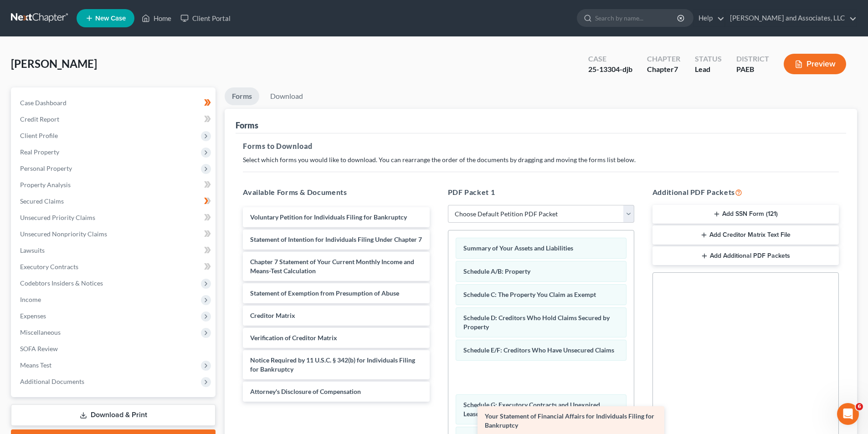
drag, startPoint x: 299, startPoint y: 239, endPoint x: 534, endPoint y: 416, distance: 293.9
click at [437, 402] on div "Your Statement of Financial Affairs for Individuals Filing for Bankruptcy Volun…" at bounding box center [336, 304] width 201 height 195
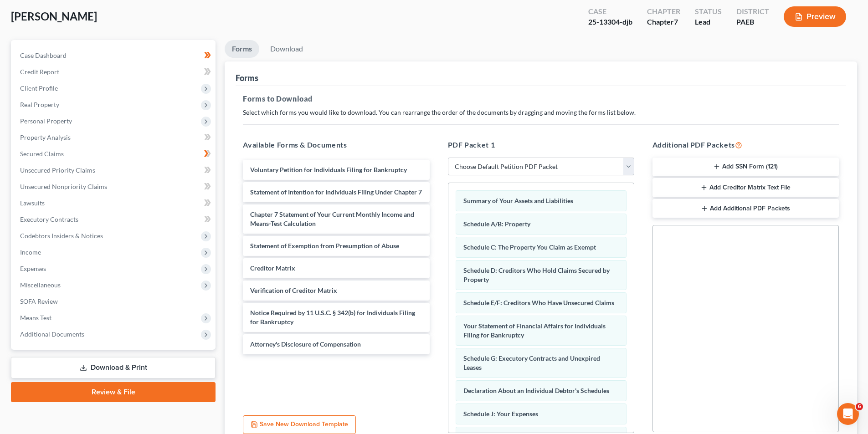
scroll to position [129, 0]
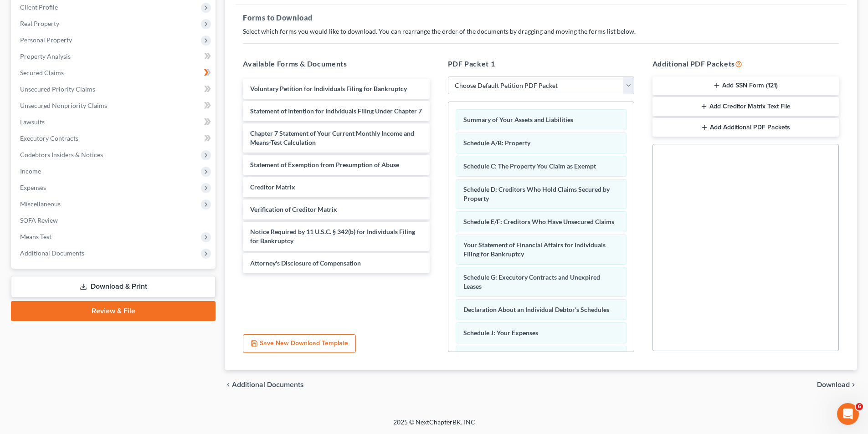
click at [836, 383] on span "Download" at bounding box center [833, 384] width 33 height 7
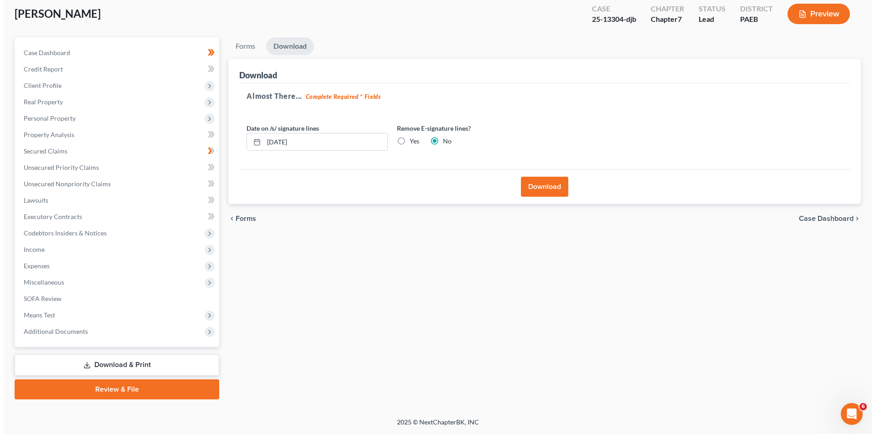
scroll to position [50, 0]
click at [544, 182] on button "Download" at bounding box center [540, 187] width 47 height 20
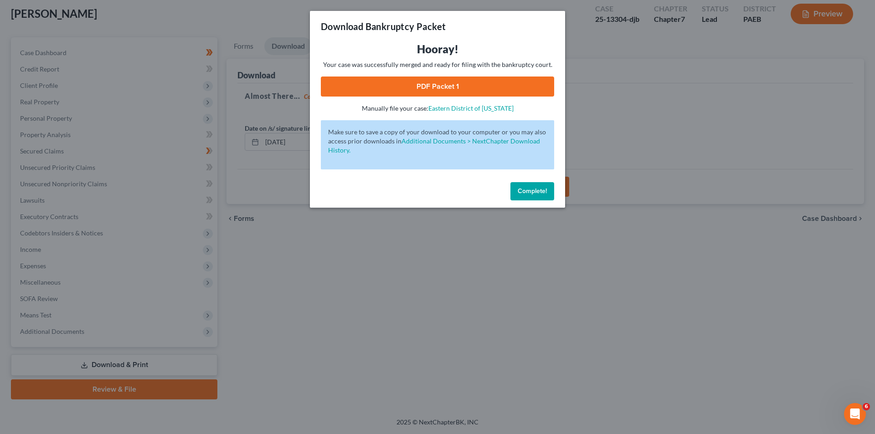
click at [534, 189] on span "Complete!" at bounding box center [532, 191] width 29 height 8
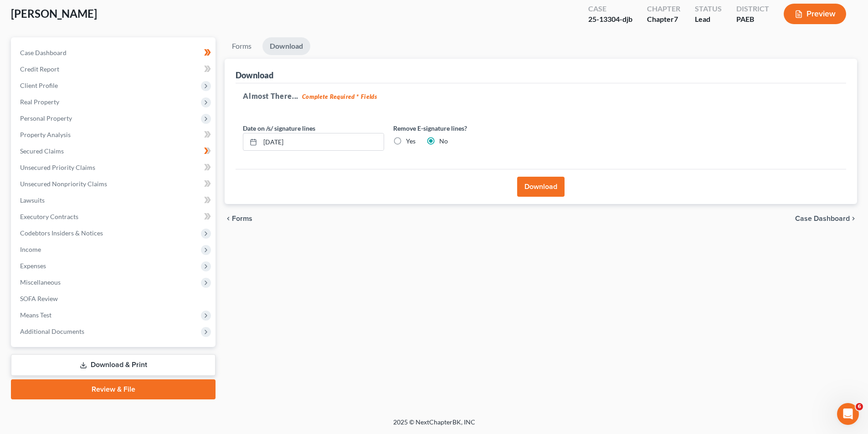
click at [541, 188] on button "Download" at bounding box center [540, 187] width 47 height 20
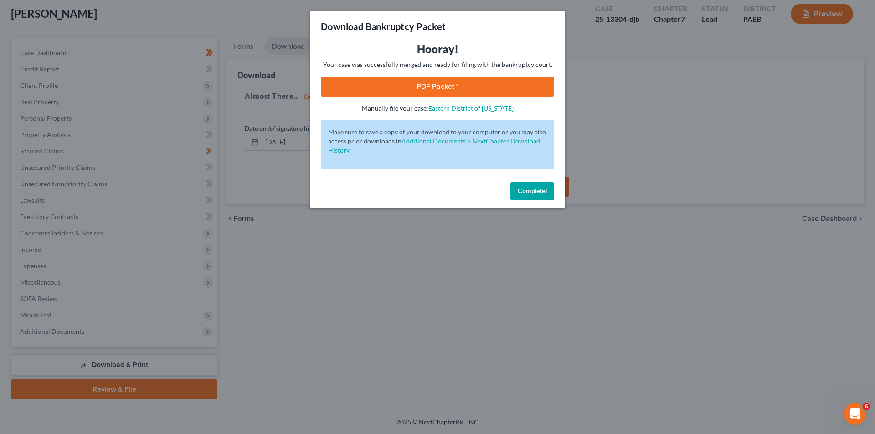
click at [441, 82] on link "PDF Packet 1" at bounding box center [437, 87] width 233 height 20
